Goal: Transaction & Acquisition: Purchase product/service

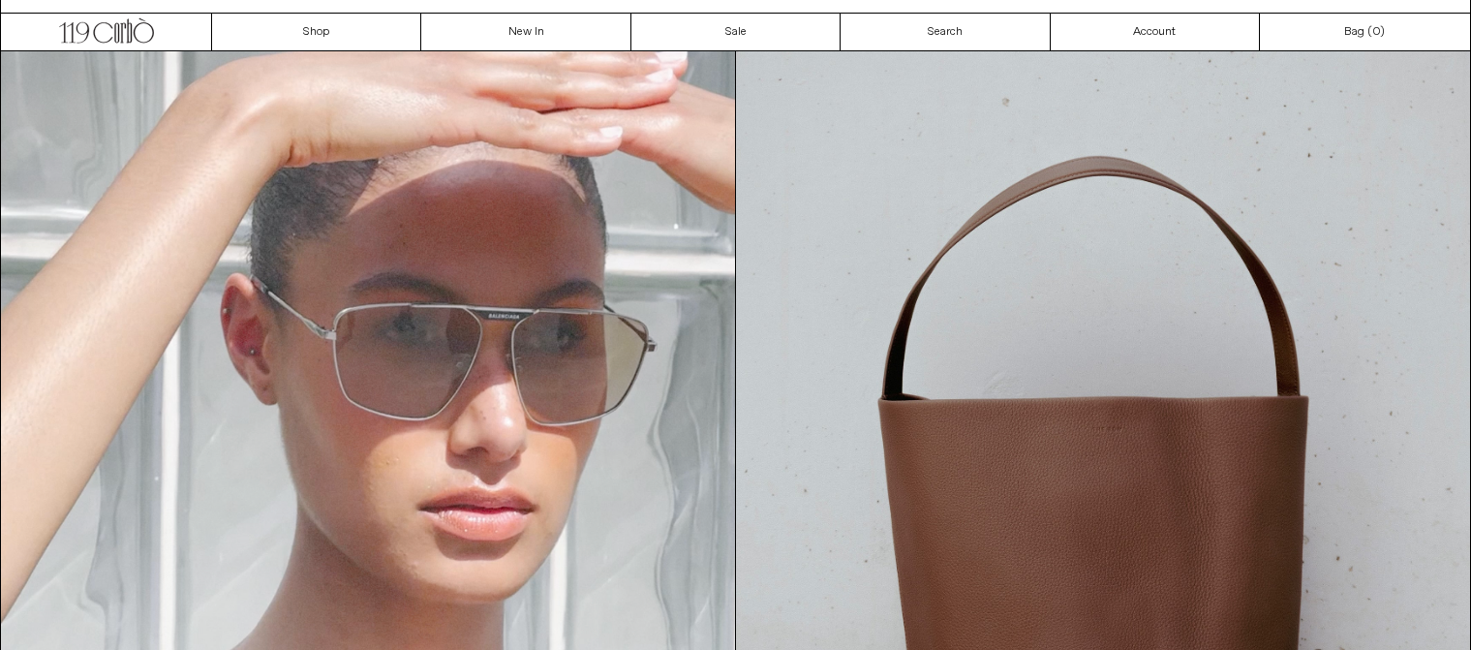
scroll to position [25, 0]
click at [736, 55] on div "Close dialog JOIN OUR MAILING LIST Subscribe to receive 10% off your first purc…" at bounding box center [735, 325] width 1471 height 650
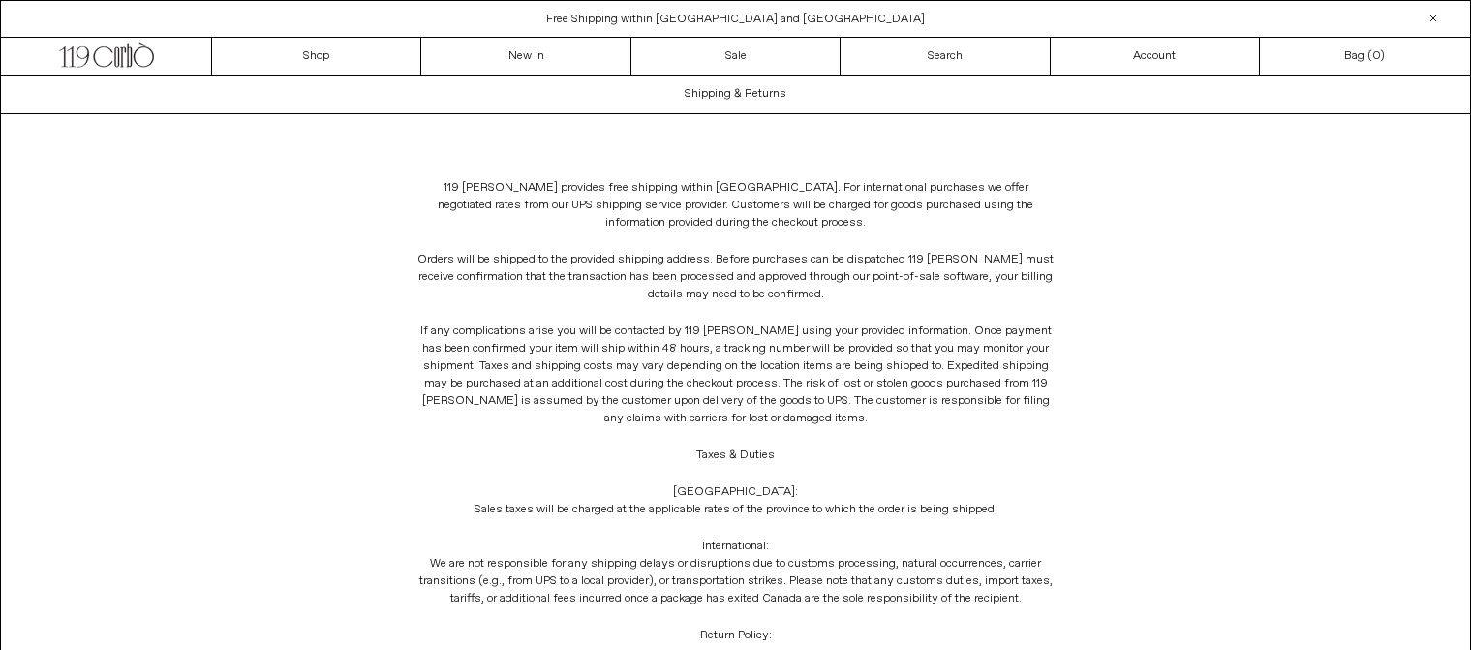
click at [728, 21] on span "Free Shipping within [GEOGRAPHIC_DATA] and [GEOGRAPHIC_DATA]" at bounding box center [735, 19] width 379 height 15
click at [706, 41] on link "Sale" at bounding box center [736, 56] width 209 height 37
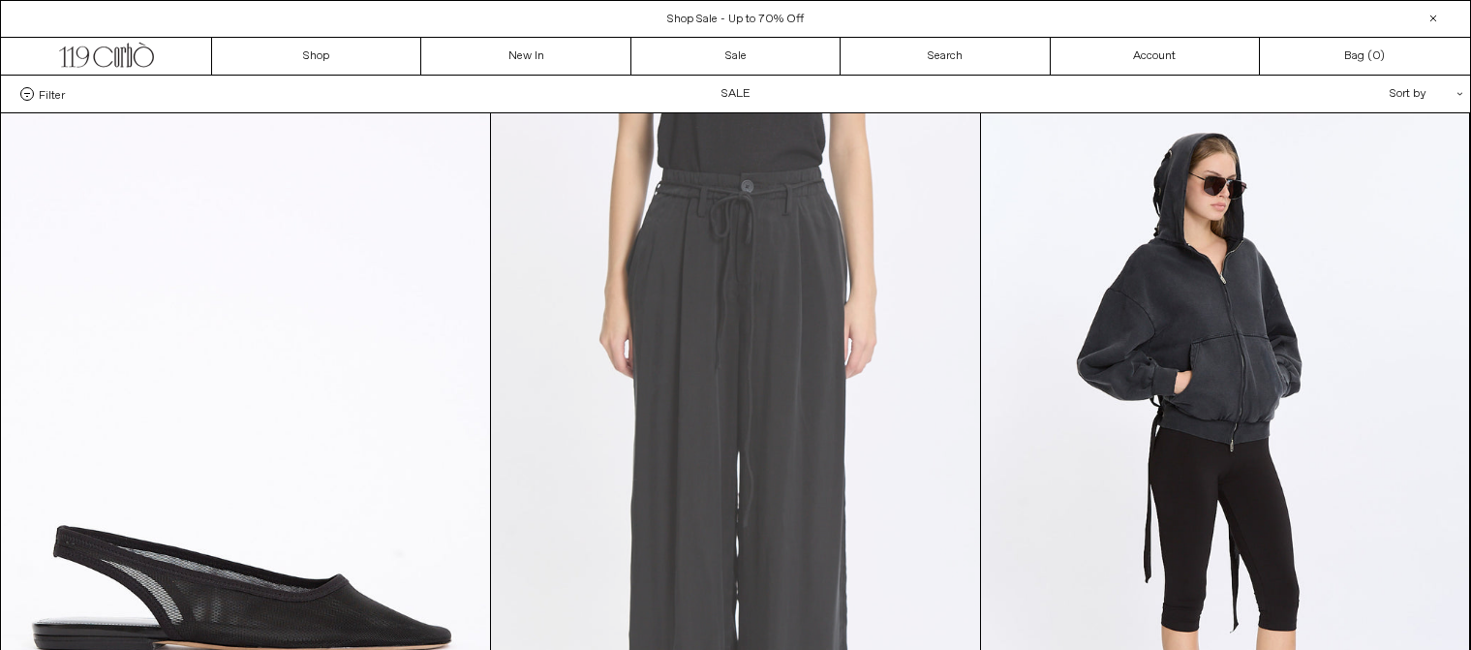
click at [677, 124] on at bounding box center [735, 479] width 489 height 733
